Goal: Information Seeking & Learning: Understand process/instructions

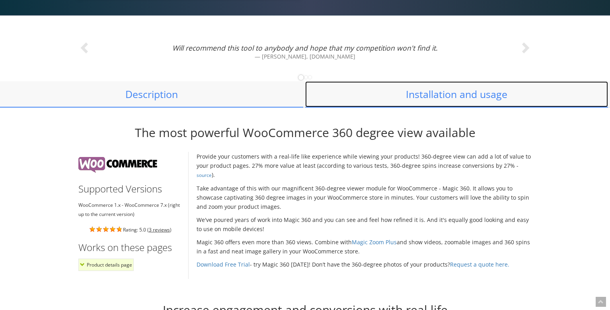
click at [421, 99] on link "Installation and usage" at bounding box center [456, 94] width 303 height 26
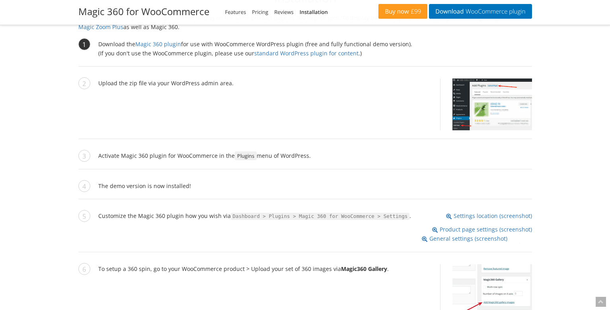
scroll to position [582, 0]
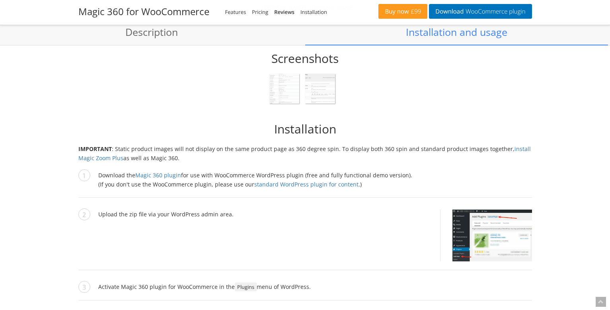
click at [409, 122] on h2 "Installation" at bounding box center [305, 129] width 454 height 14
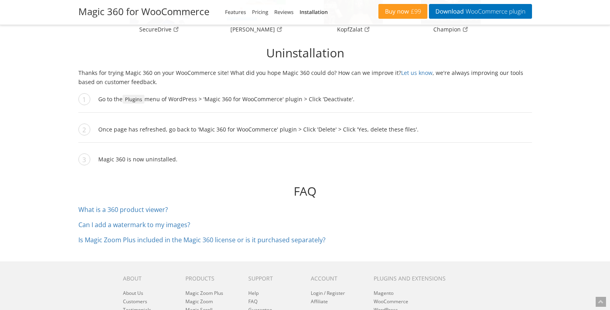
scroll to position [1595, 0]
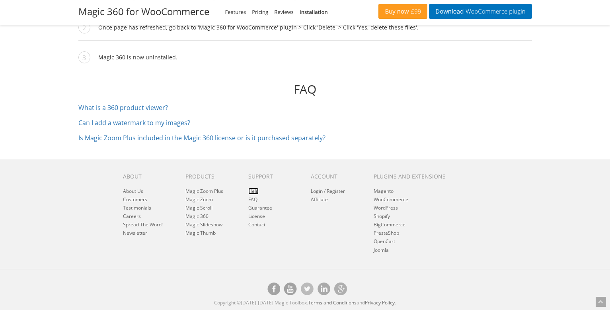
click at [254, 189] on link "Help" at bounding box center [253, 190] width 10 height 7
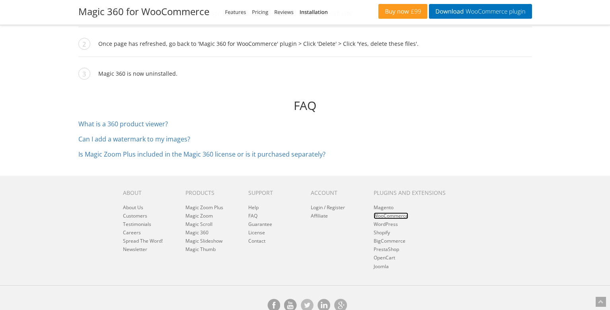
click at [390, 212] on link "WooCommerce" at bounding box center [391, 215] width 35 height 7
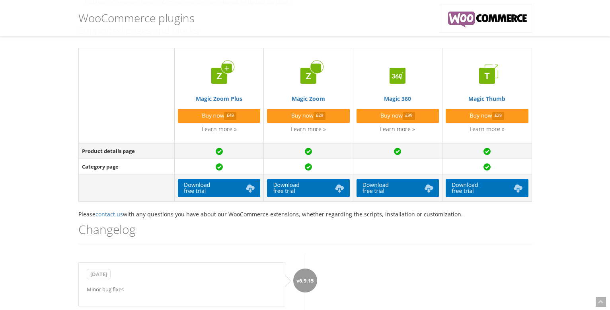
scroll to position [156, 0]
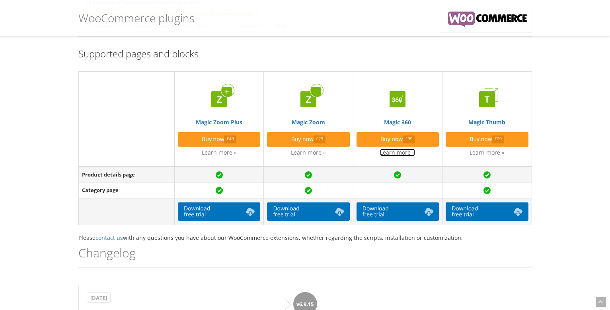
click at [389, 151] on link "Learn more »" at bounding box center [397, 152] width 35 height 8
